Goal: Task Accomplishment & Management: Manage account settings

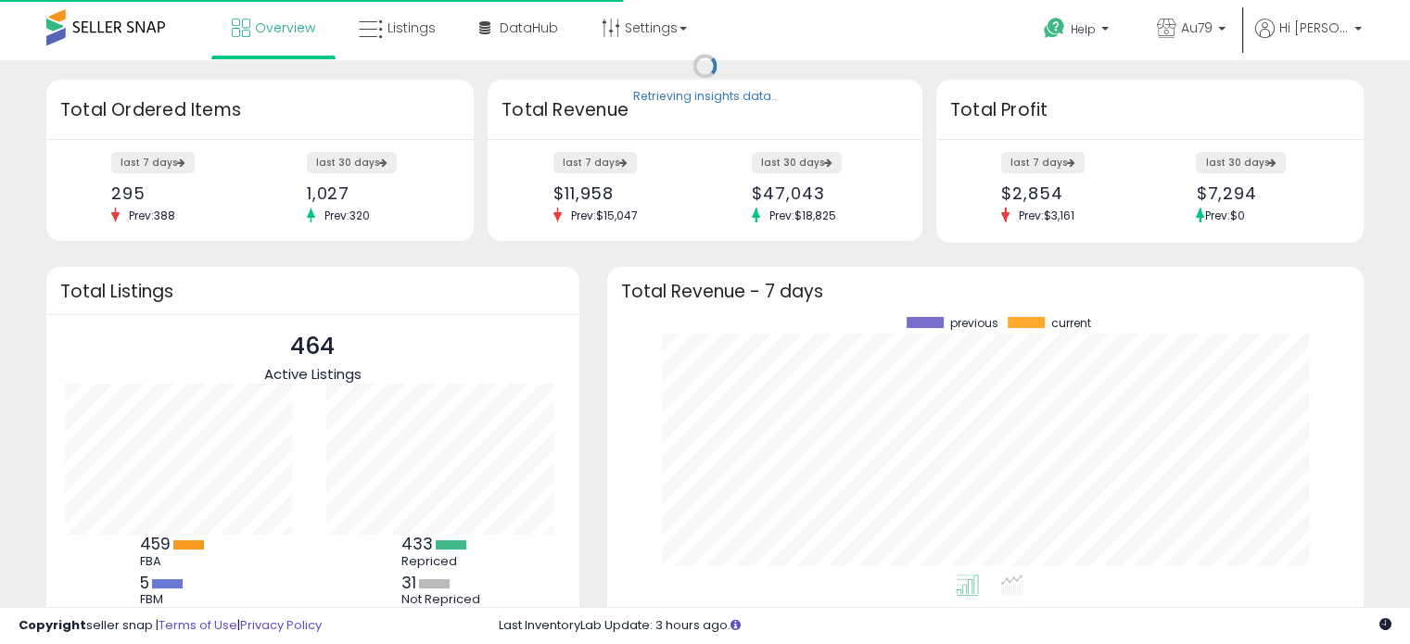
scroll to position [257, 719]
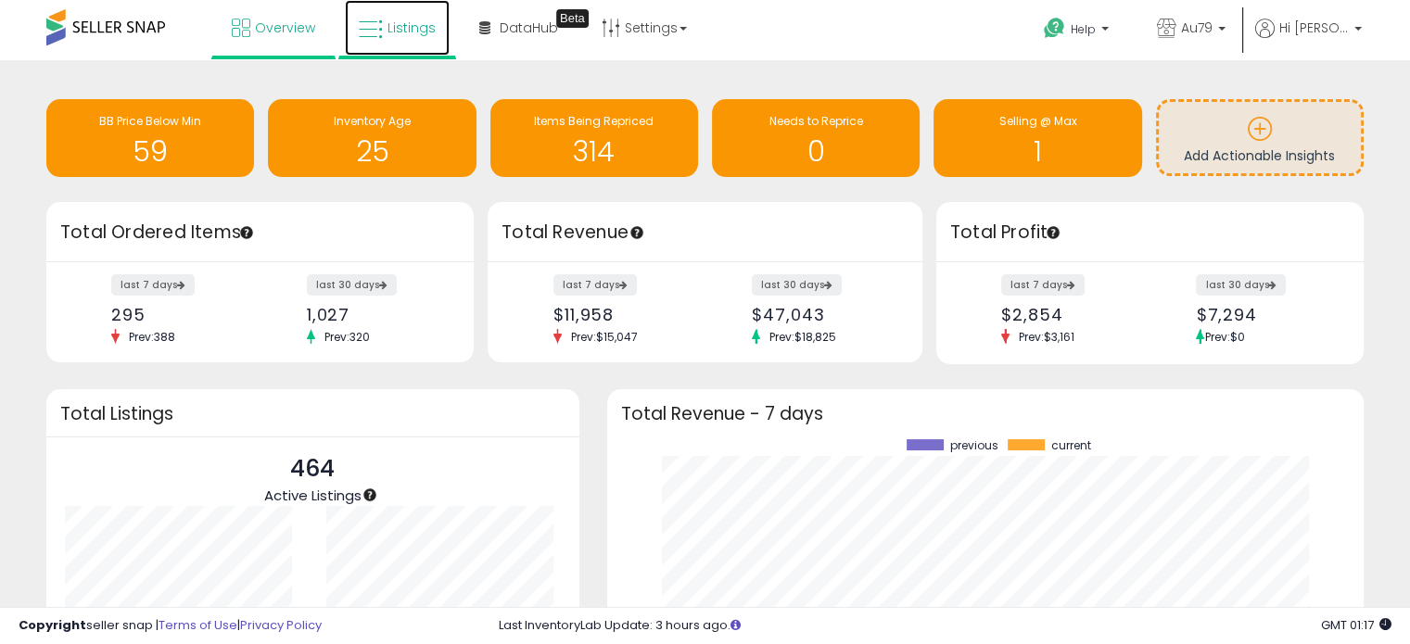
click at [407, 29] on span "Listings" at bounding box center [411, 28] width 48 height 19
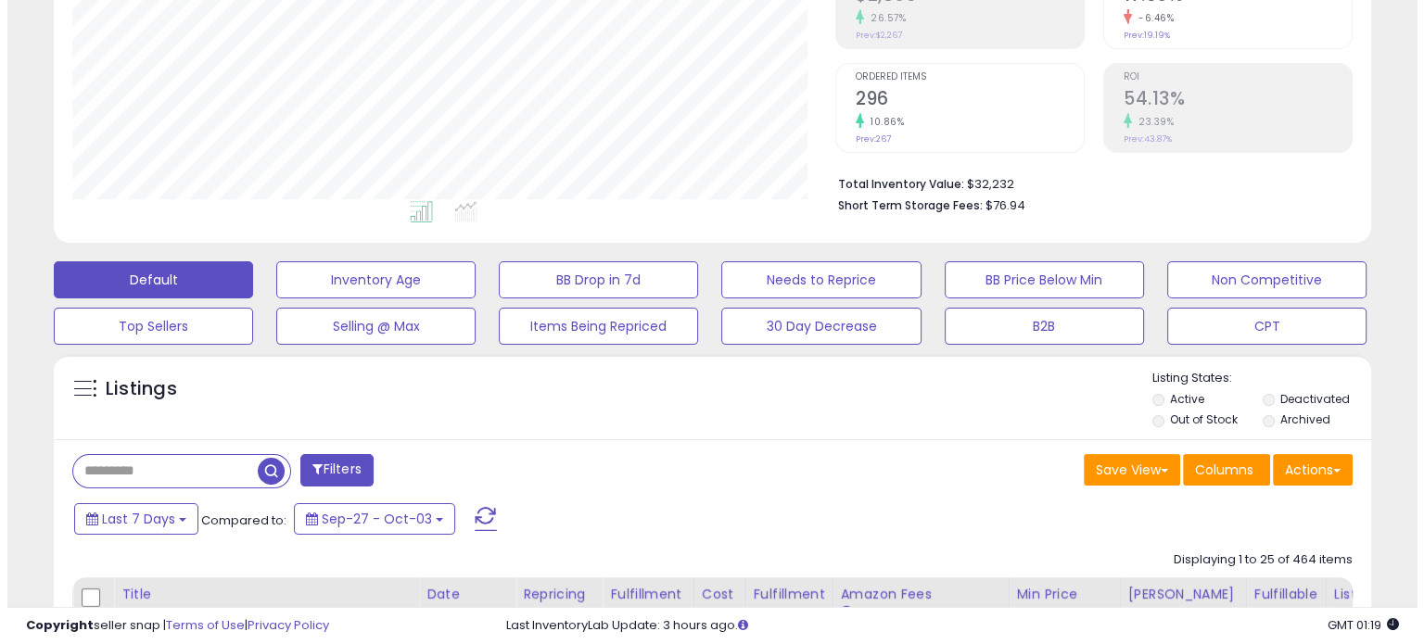
scroll to position [323, 0]
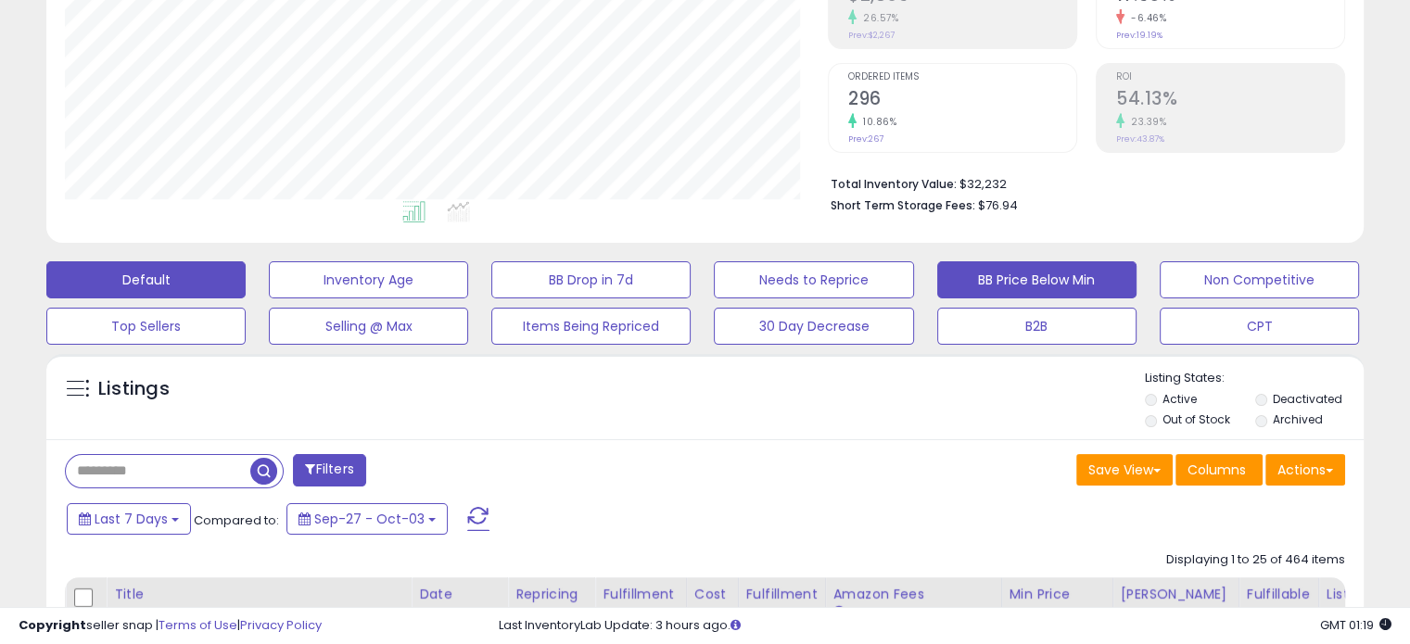
click at [980, 271] on button "BB Price Below Min" at bounding box center [1036, 279] width 199 height 37
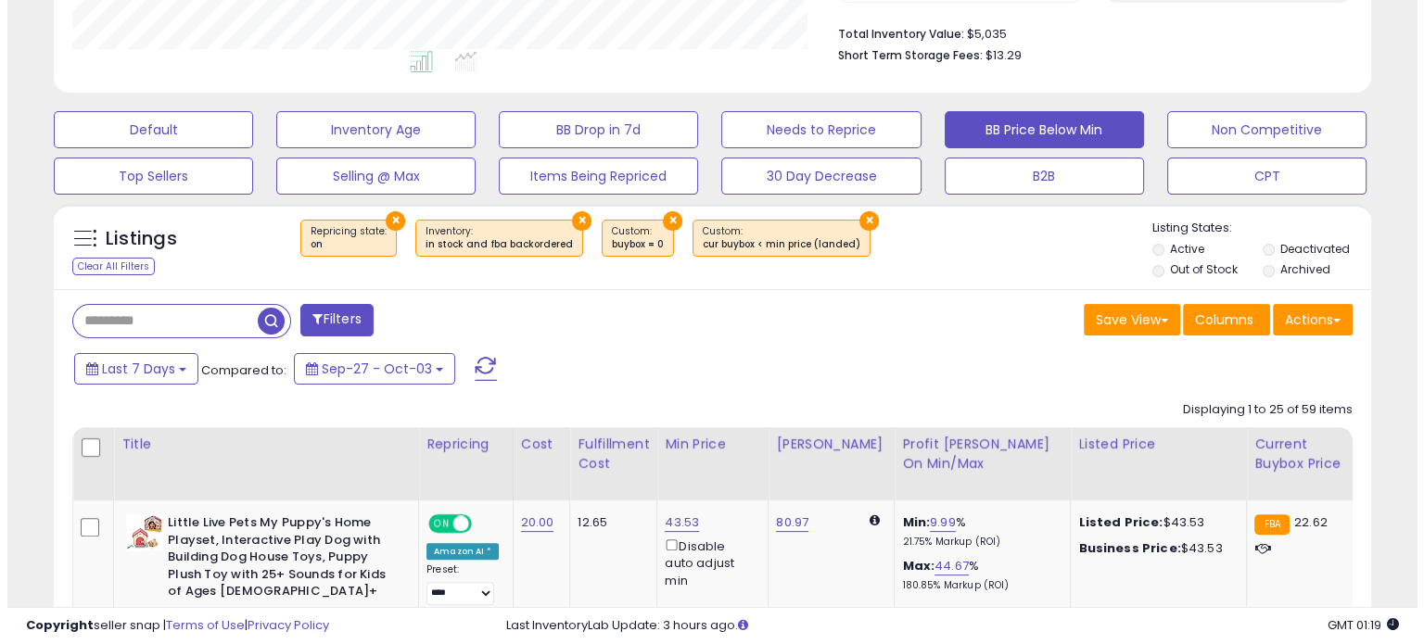
scroll to position [471, 0]
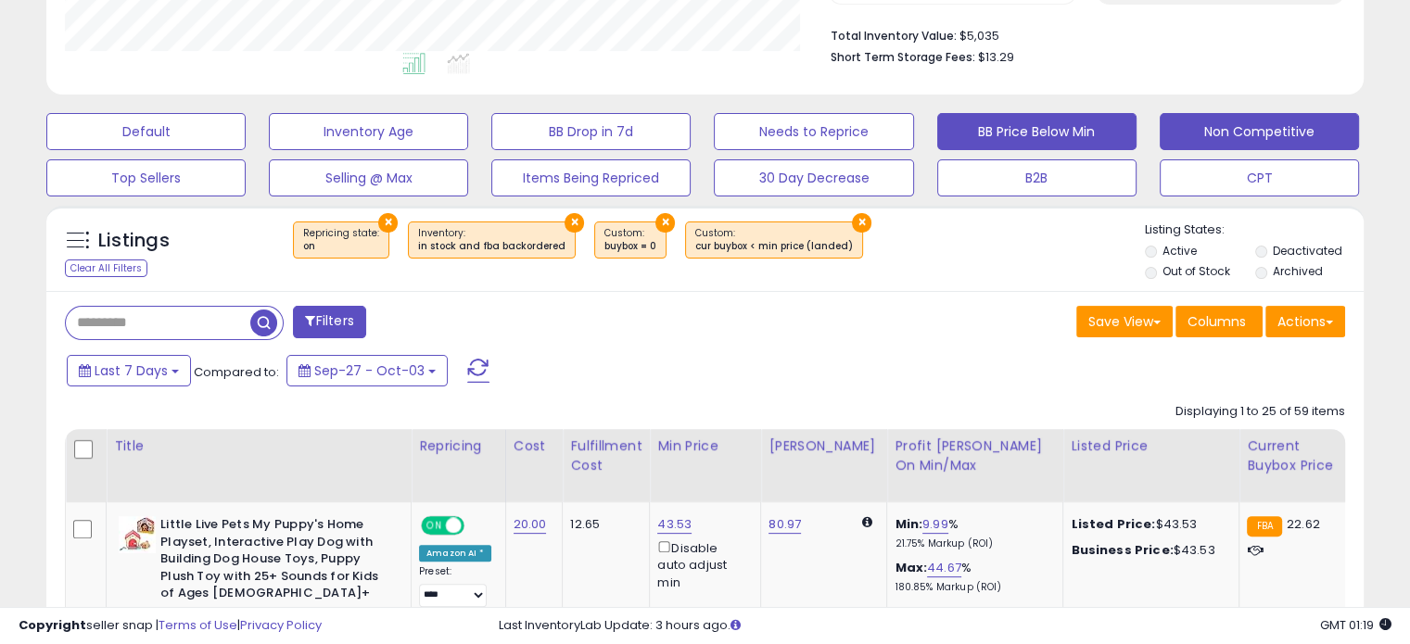
click at [1244, 133] on button "Non Competitive" at bounding box center [1258, 131] width 199 height 37
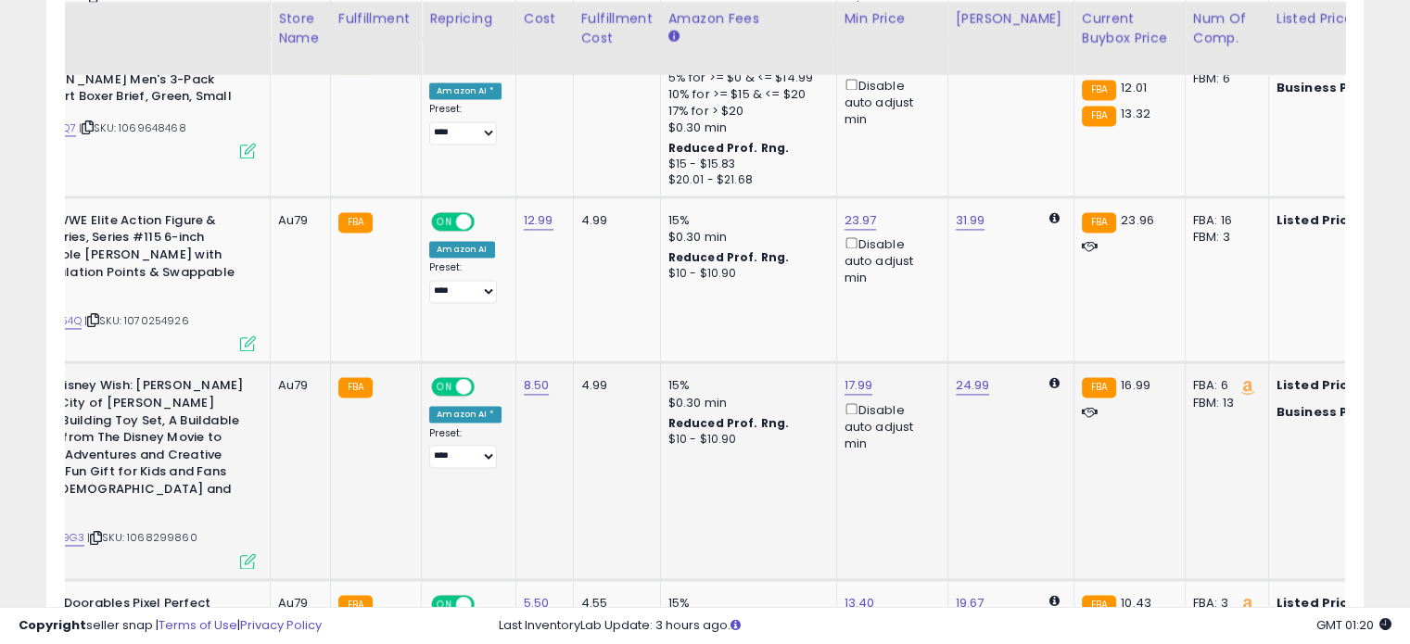
scroll to position [0, 219]
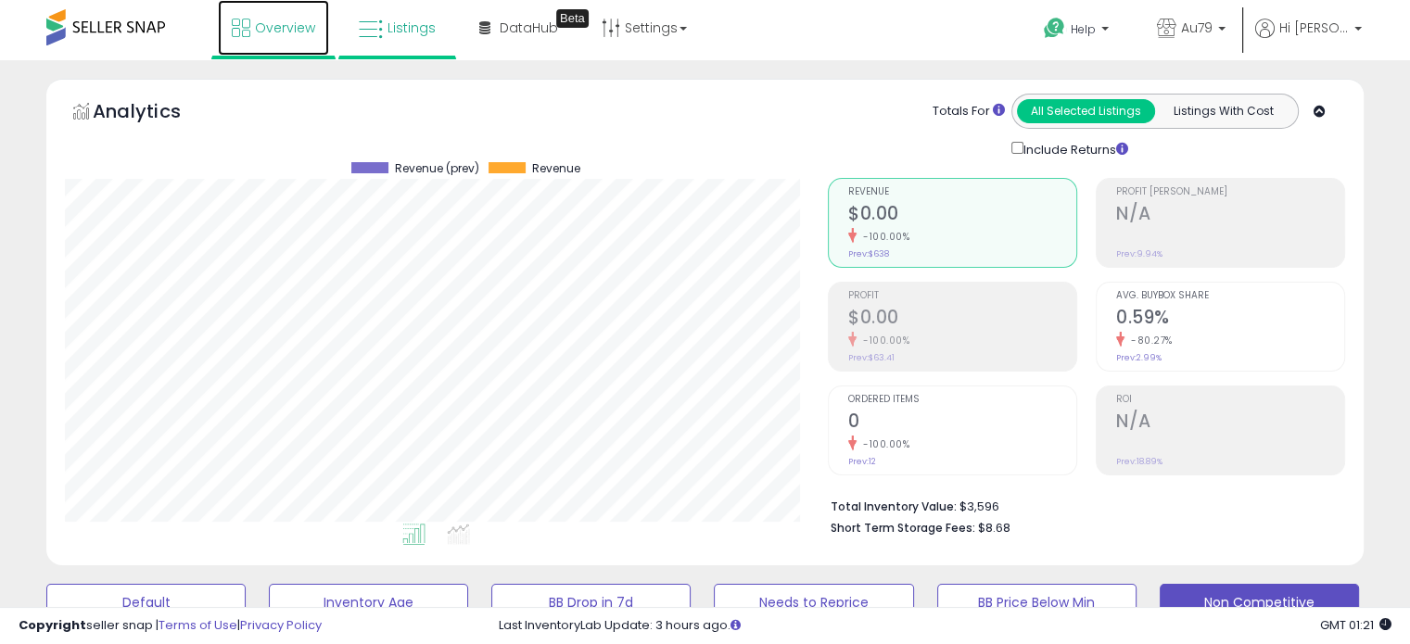
click at [267, 20] on span "Overview" at bounding box center [285, 28] width 60 height 19
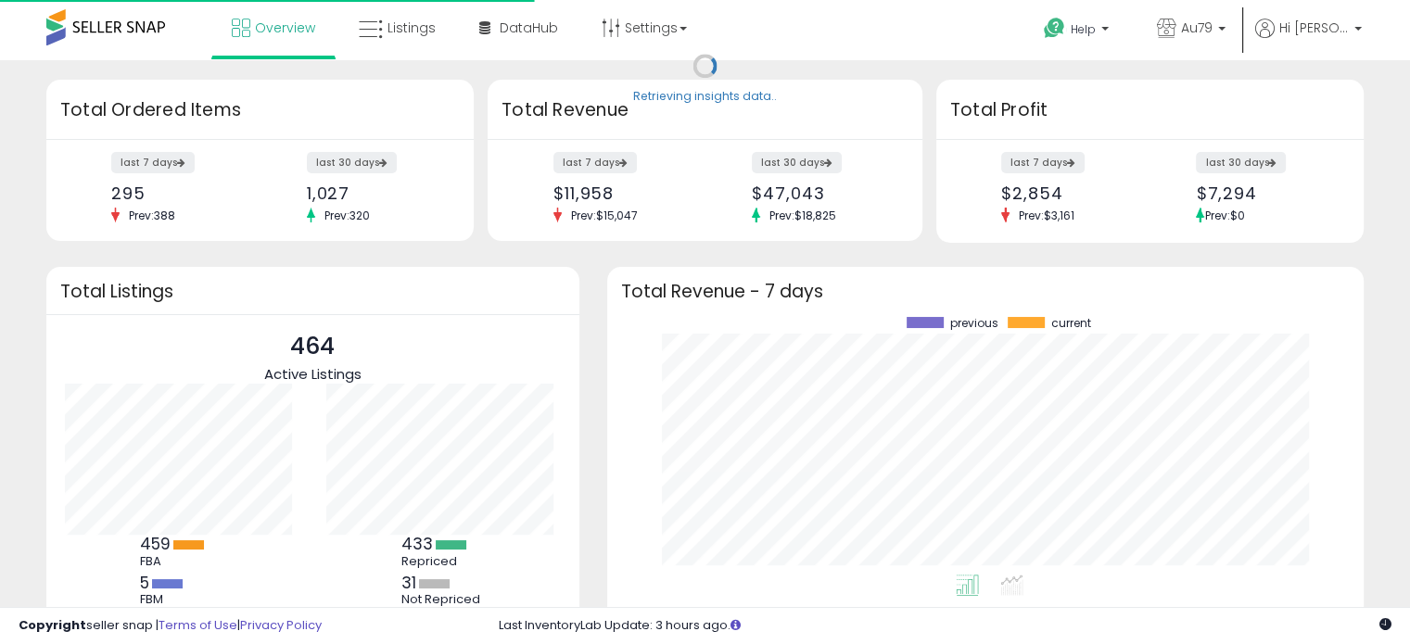
scroll to position [257, 719]
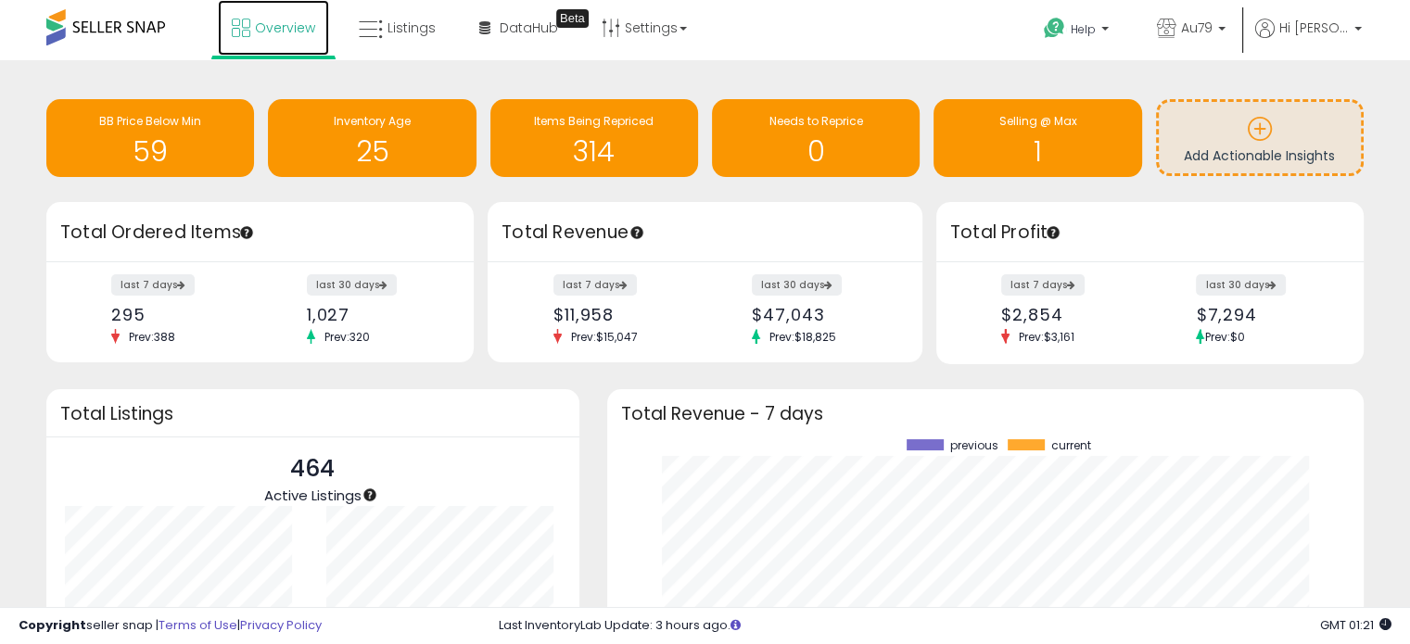
click at [267, 20] on span "Overview" at bounding box center [285, 28] width 60 height 19
click at [404, 18] on link "Listings" at bounding box center [397, 28] width 105 height 56
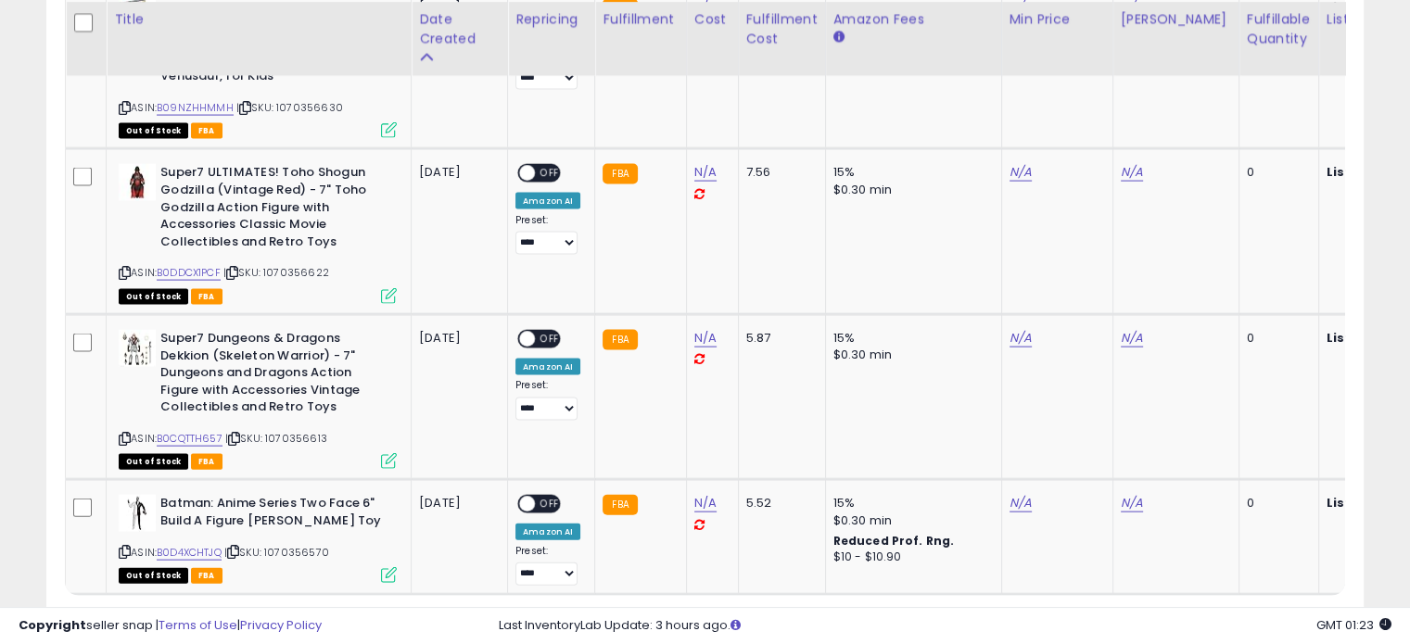
scroll to position [3948, 0]
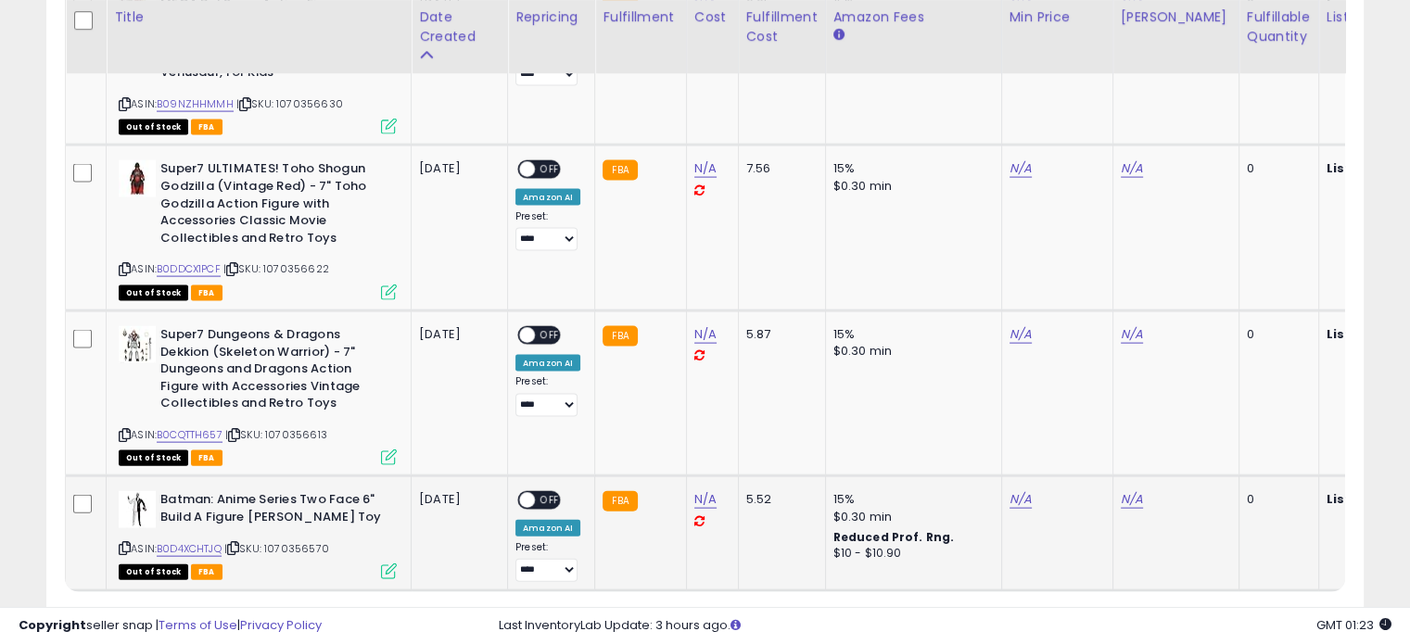
click at [556, 493] on span "OFF" at bounding box center [550, 501] width 30 height 16
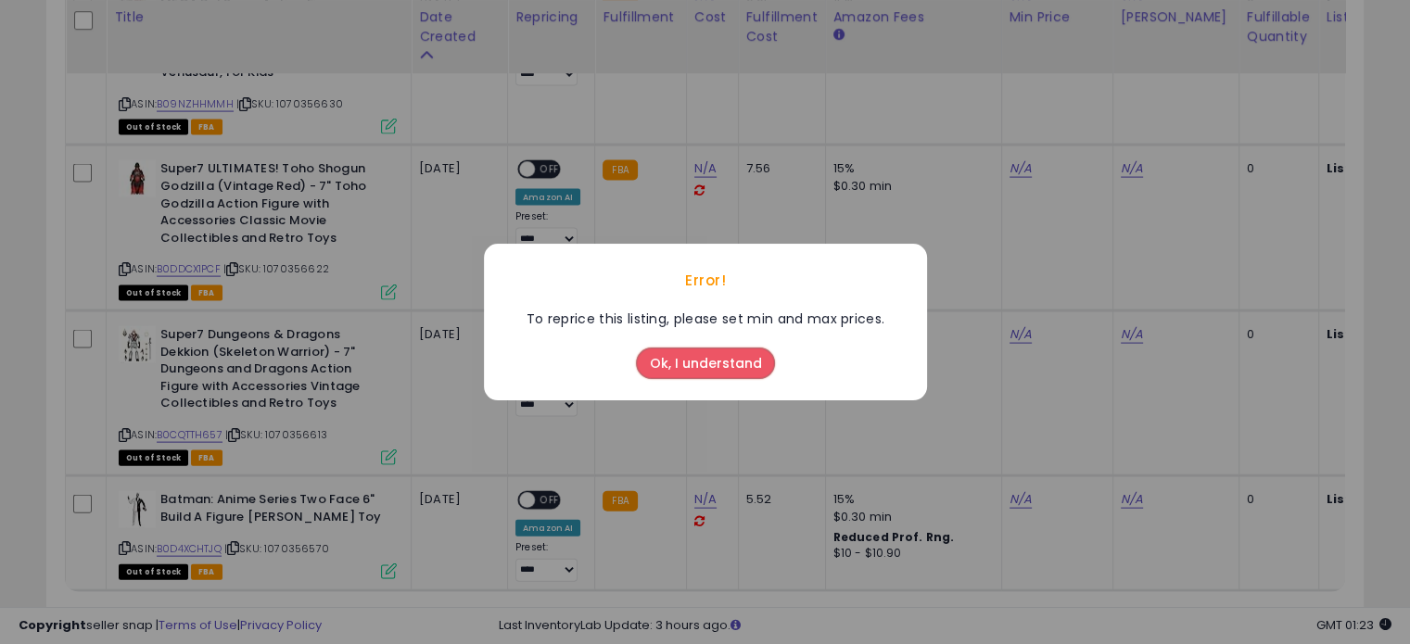
click at [690, 359] on button "Ok, I understand" at bounding box center [705, 364] width 139 height 32
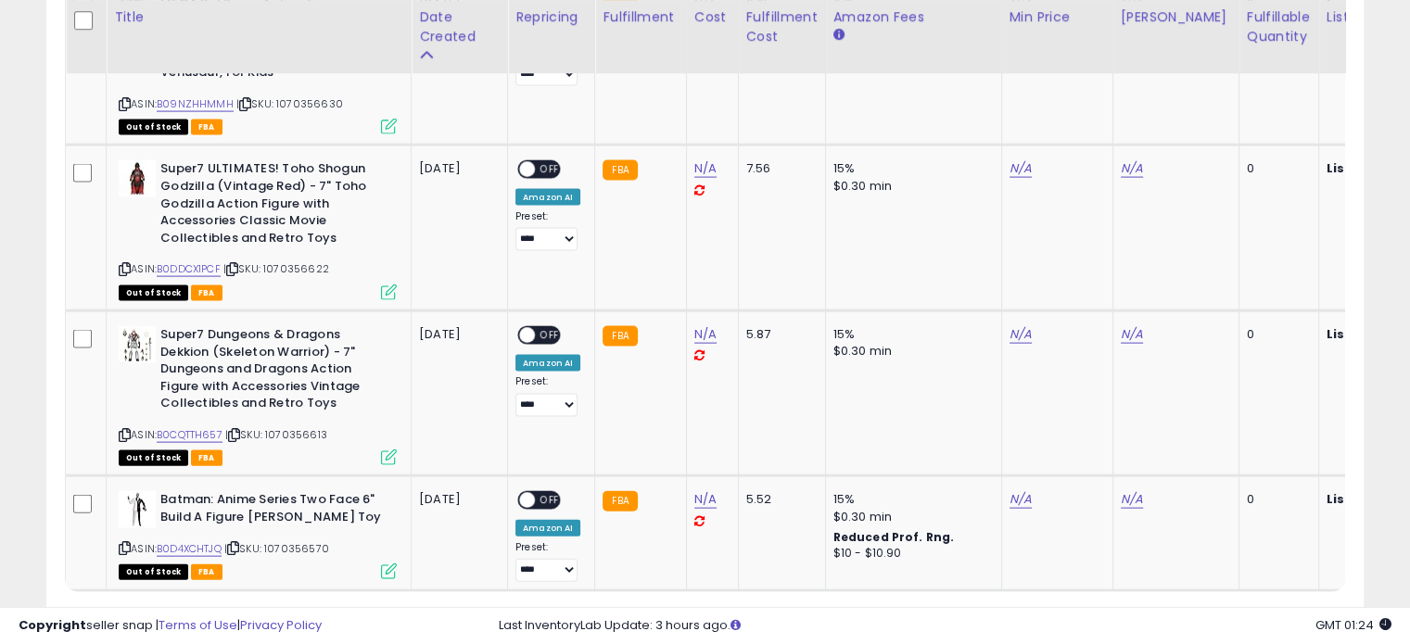
scroll to position [4023, 0]
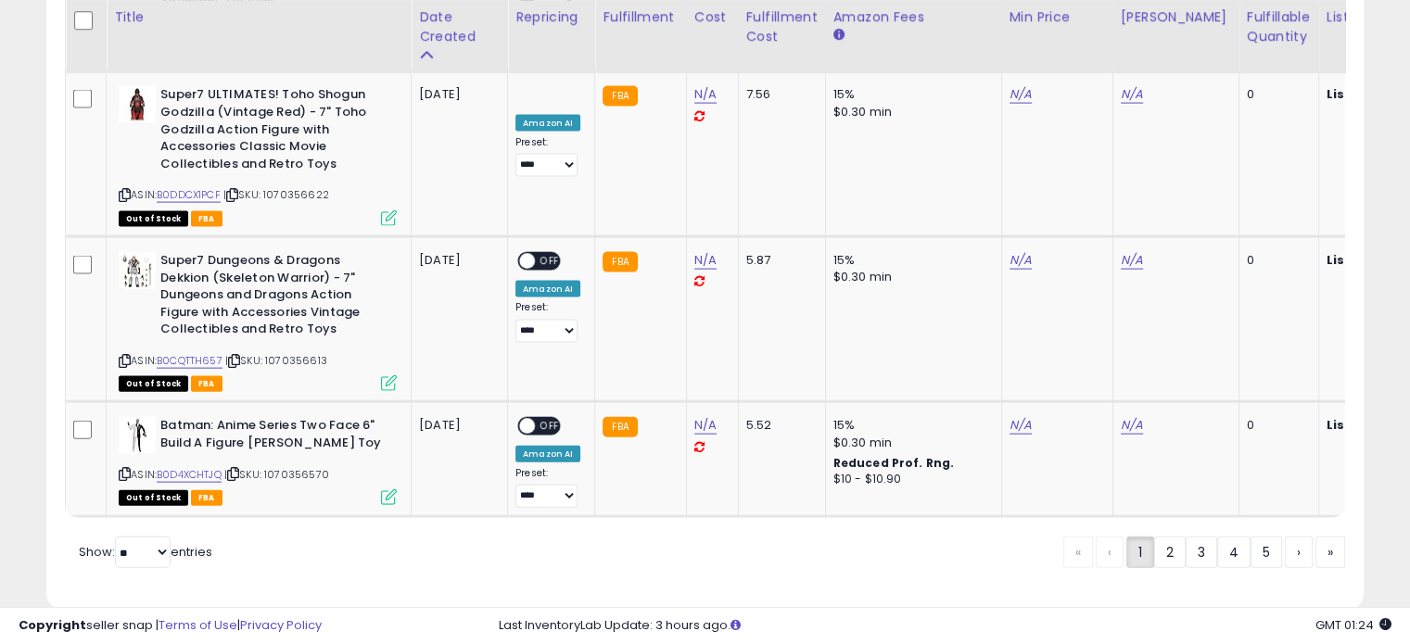
click at [690, 402] on td "N/A" at bounding box center [712, 459] width 52 height 115
click at [1172, 537] on link "2" at bounding box center [1170, 553] width 32 height 32
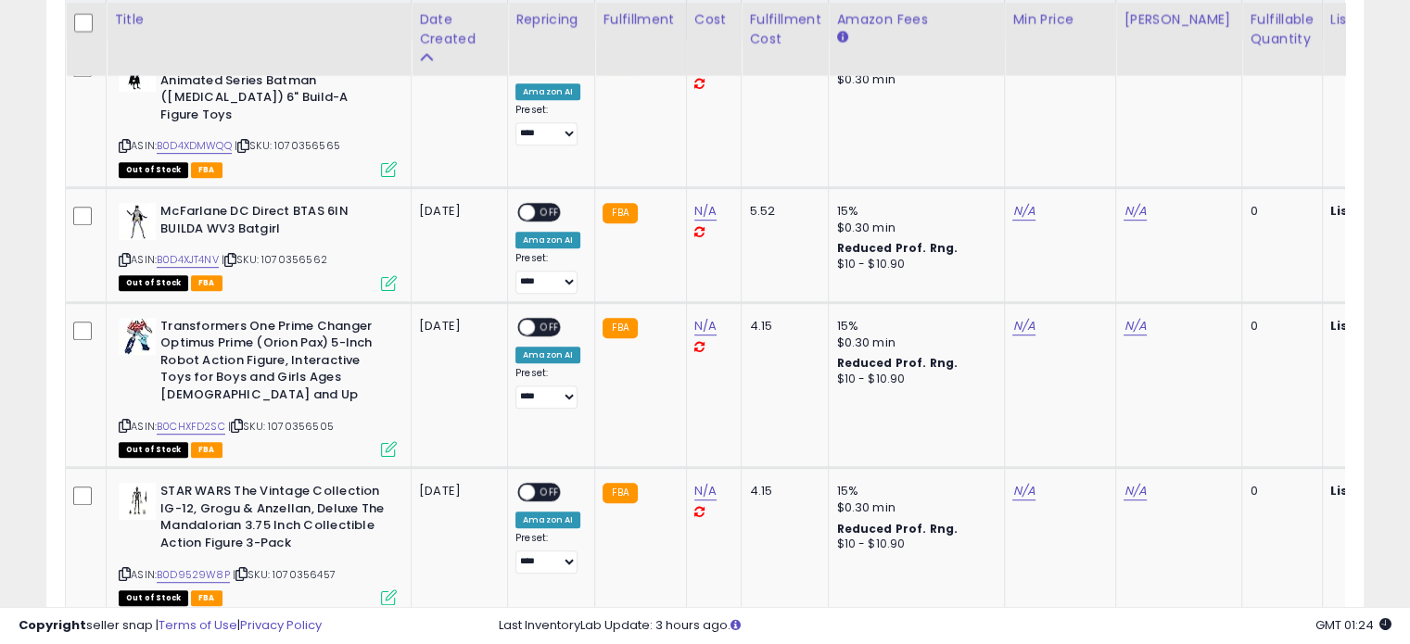
scroll to position [936, 0]
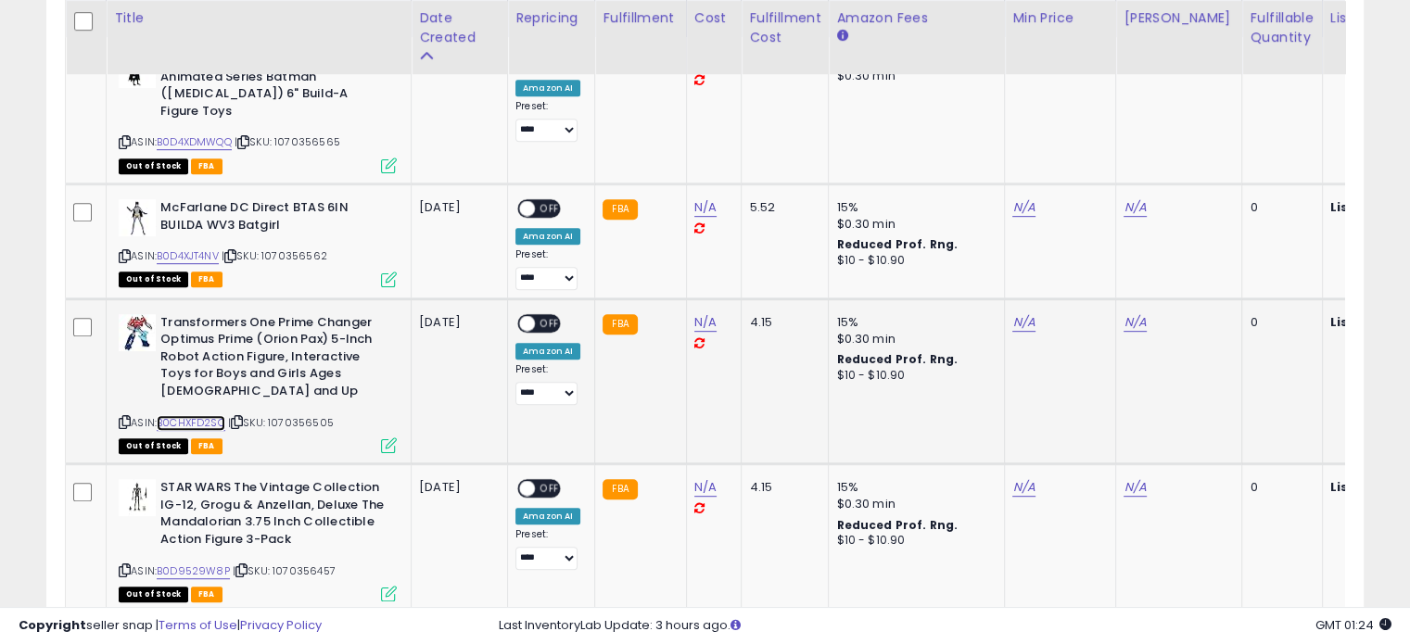
click at [187, 415] on link "B0CHXFD2SC" at bounding box center [191, 423] width 69 height 16
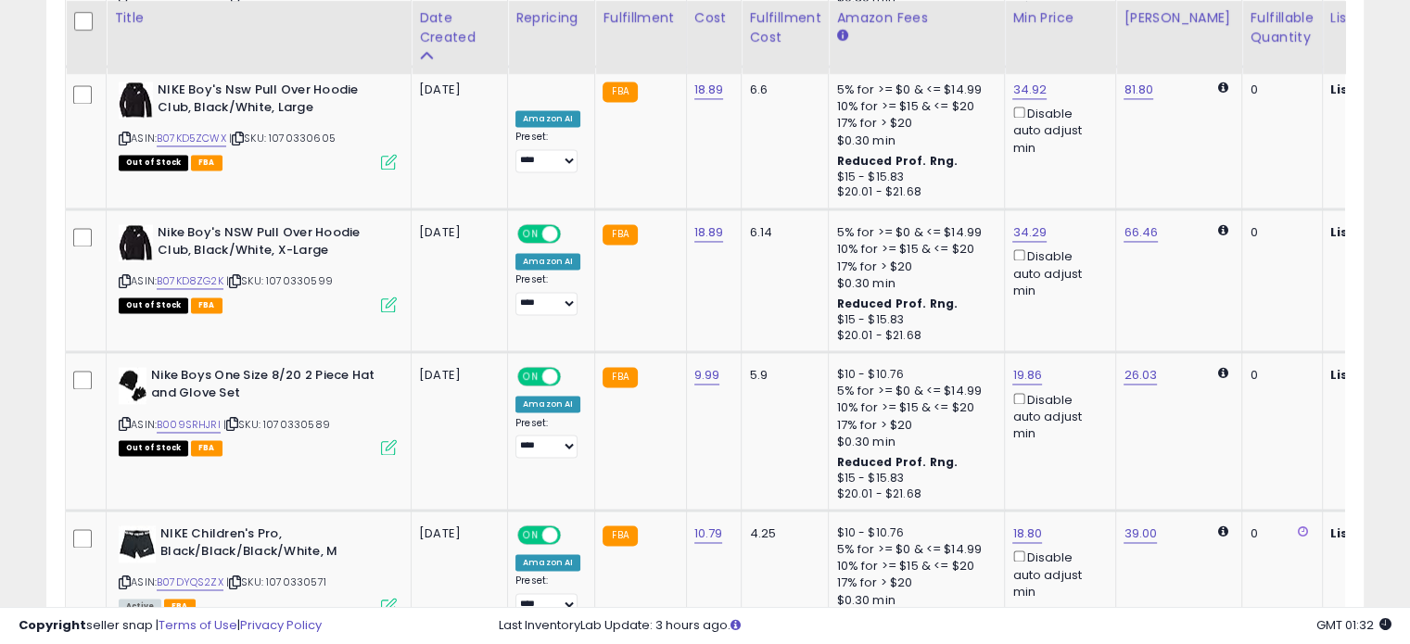
scroll to position [2894, 0]
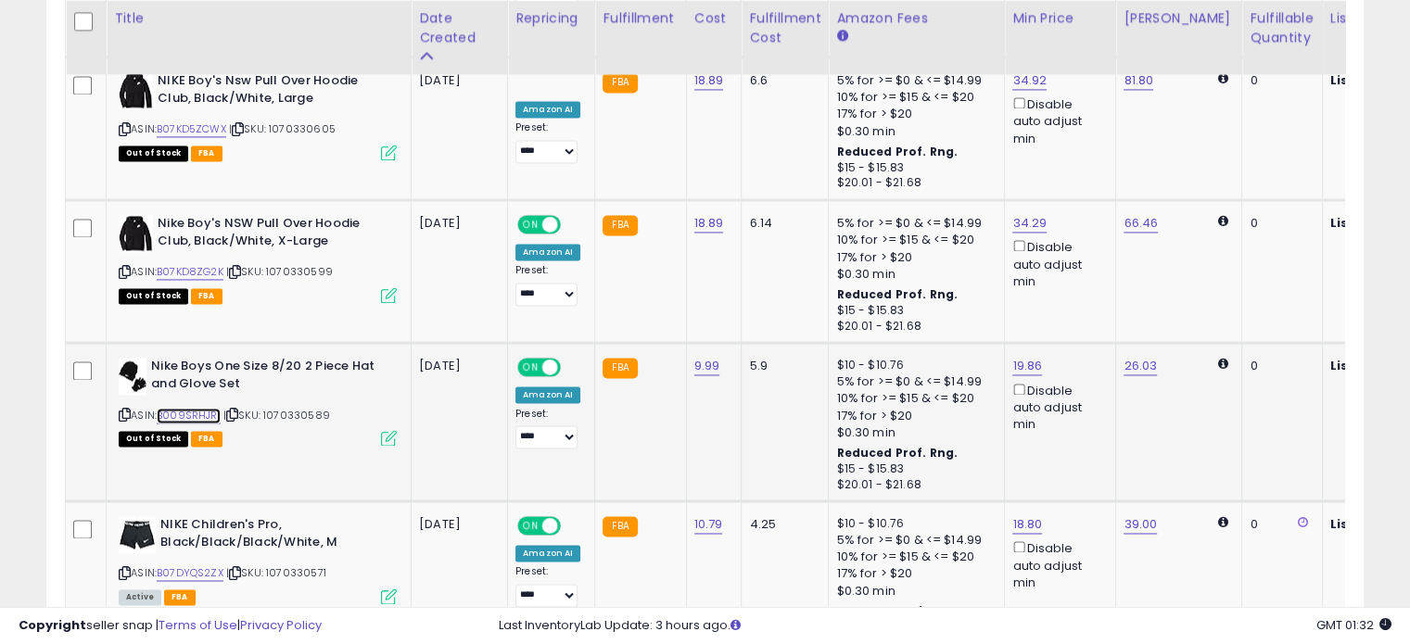
click at [182, 408] on link "B009SRHJRI" at bounding box center [189, 416] width 64 height 16
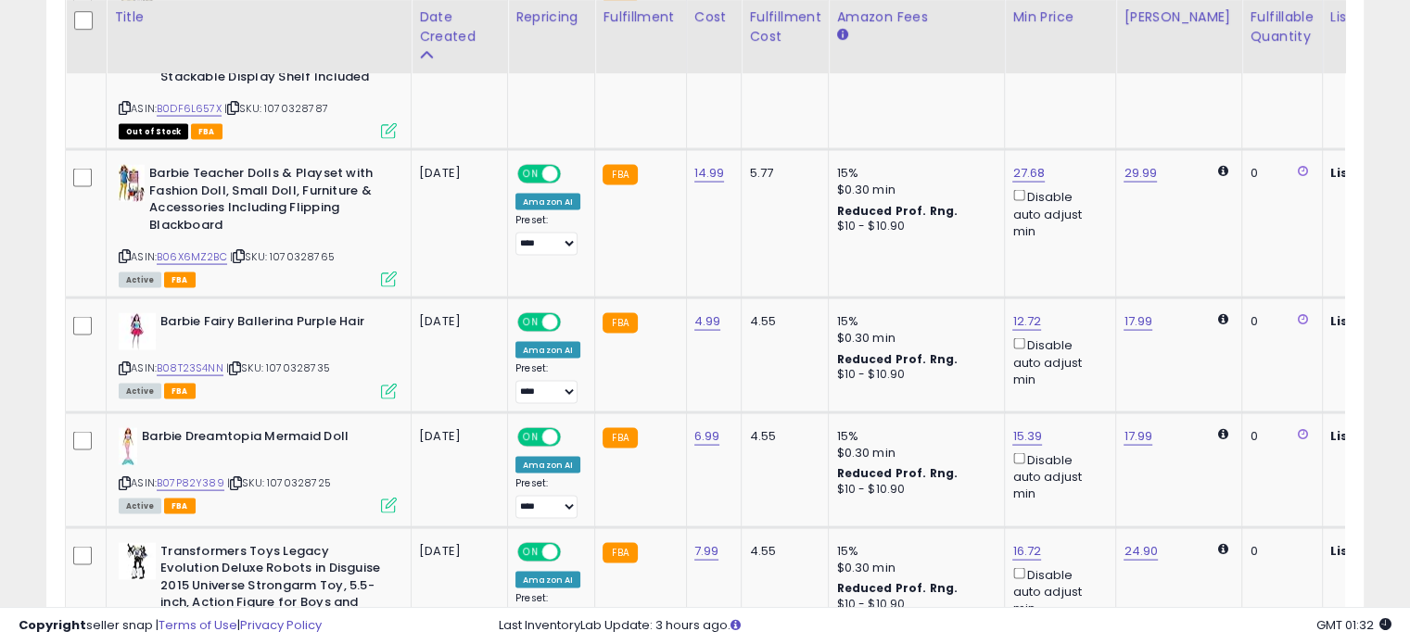
scroll to position [3744, 0]
